Goal: Task Accomplishment & Management: Manage account settings

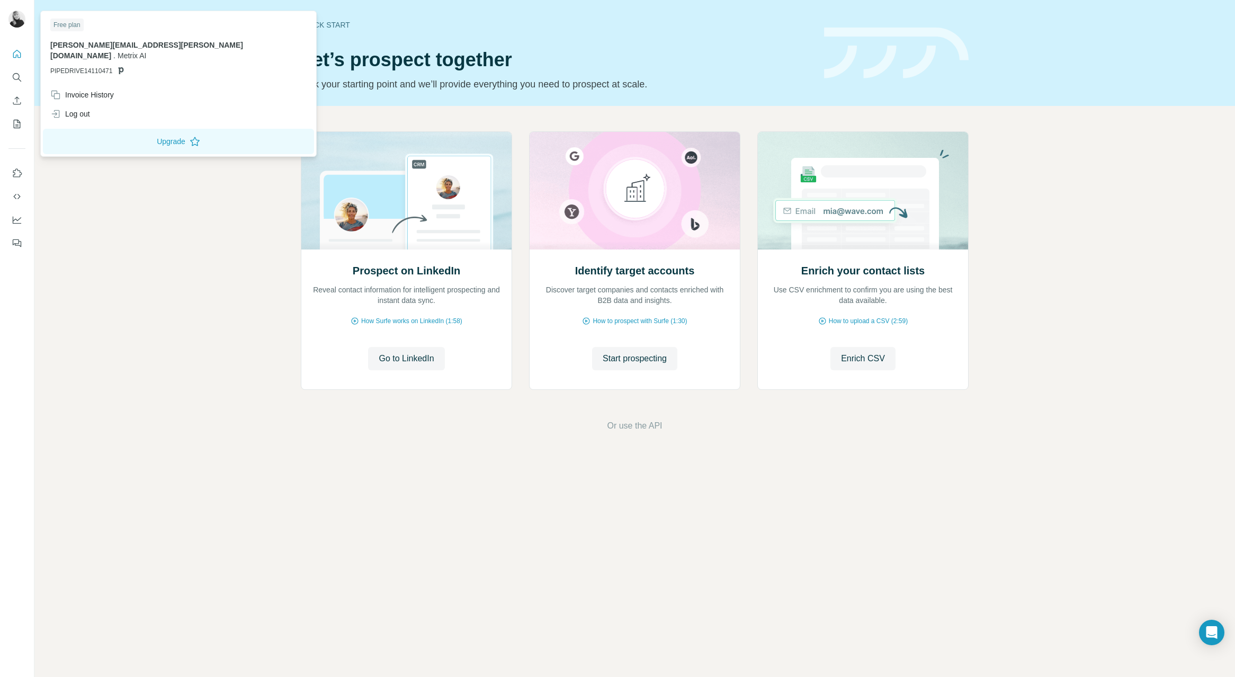
click at [11, 17] on img at bounding box center [16, 19] width 17 height 17
click at [79, 109] on div "Log out" at bounding box center [70, 114] width 40 height 11
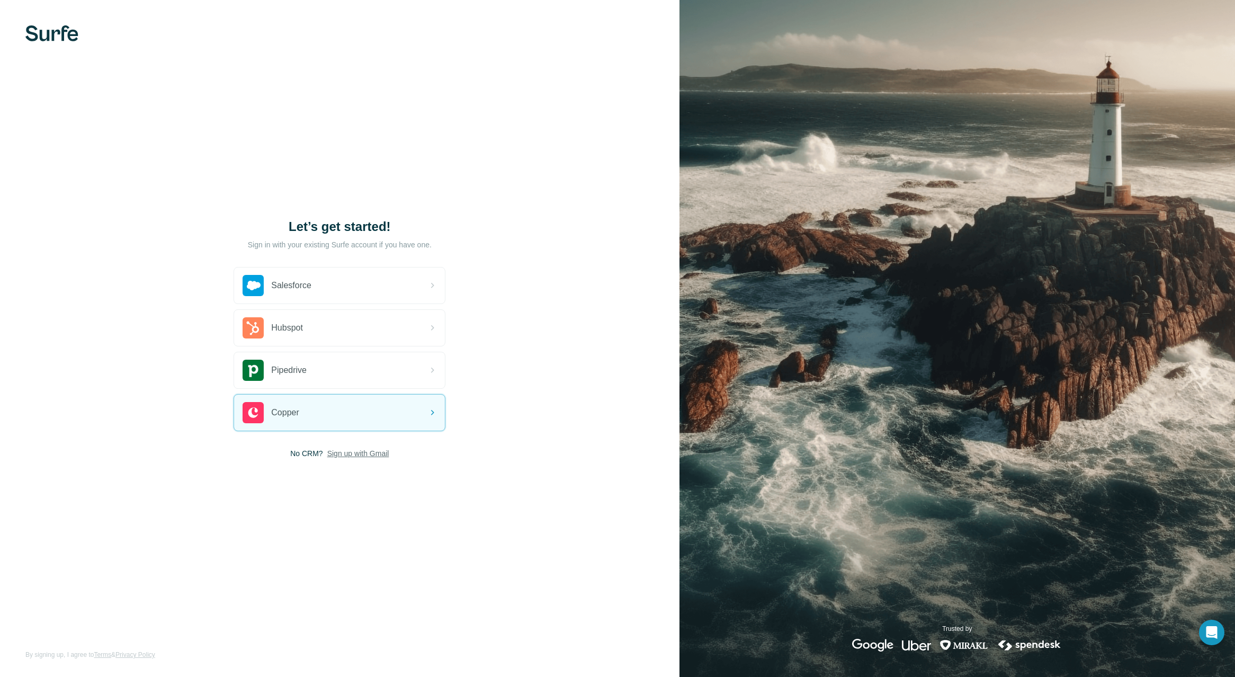
click at [365, 453] on span "Sign up with Gmail" at bounding box center [358, 453] width 62 height 11
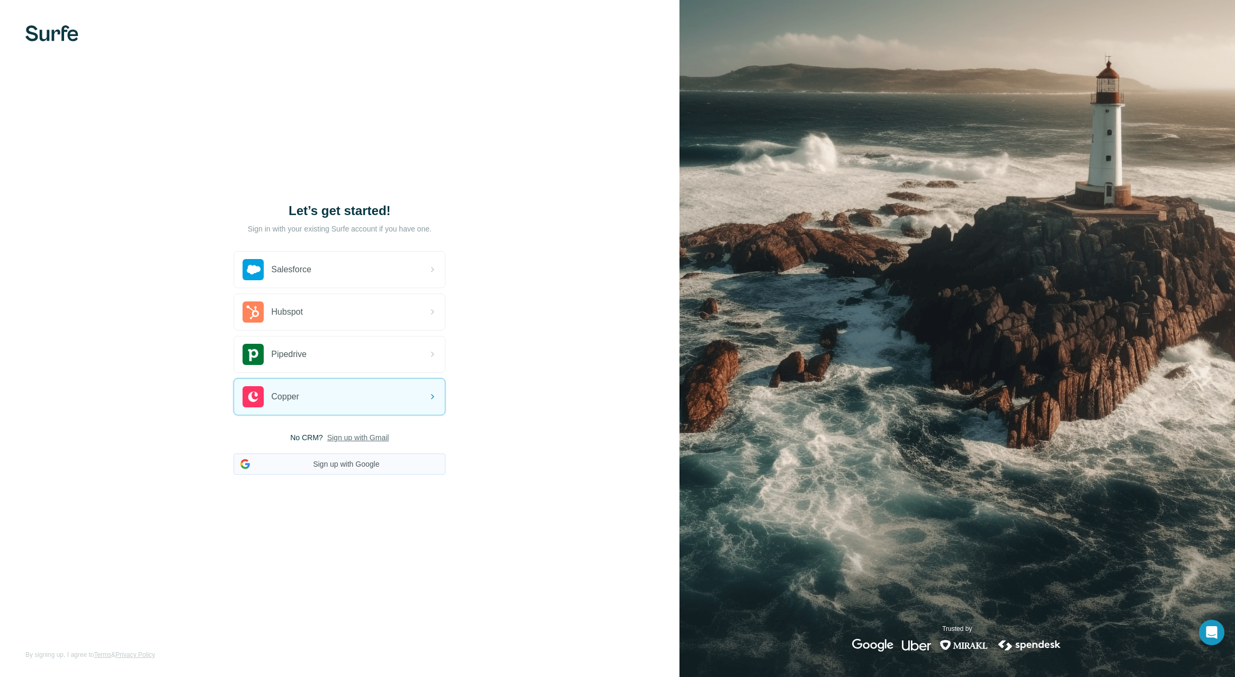
click at [354, 468] on button "Sign up with Google" at bounding box center [340, 463] width 212 height 21
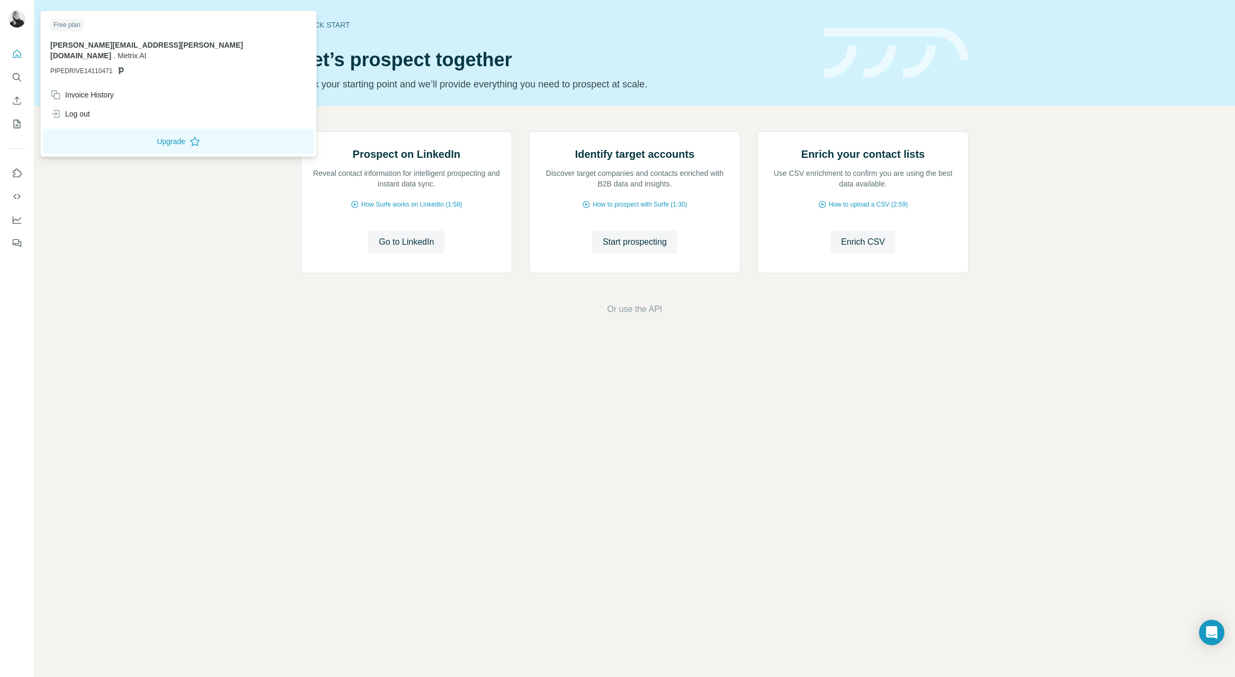
click at [21, 21] on img at bounding box center [16, 19] width 17 height 17
click at [16, 62] on button "Quick start" at bounding box center [16, 53] width 17 height 19
click at [16, 17] on img at bounding box center [16, 19] width 17 height 17
click at [74, 28] on div "Free plan" at bounding box center [66, 25] width 33 height 13
click at [103, 129] on button "Upgrade" at bounding box center [178, 141] width 271 height 25
